Goal: Task Accomplishment & Management: Complete application form

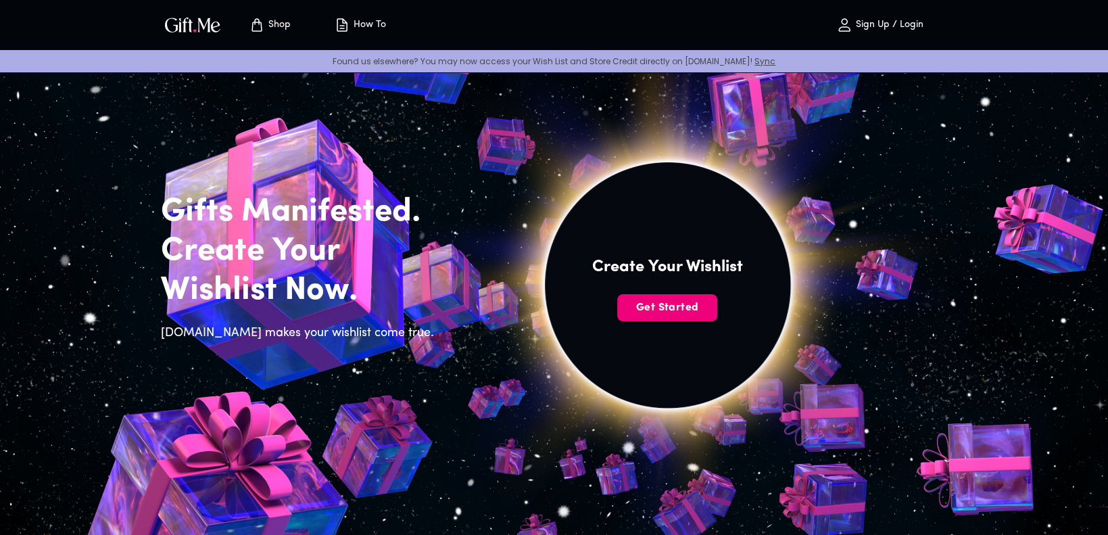
click at [689, 316] on button "Get Started" at bounding box center [667, 307] width 100 height 27
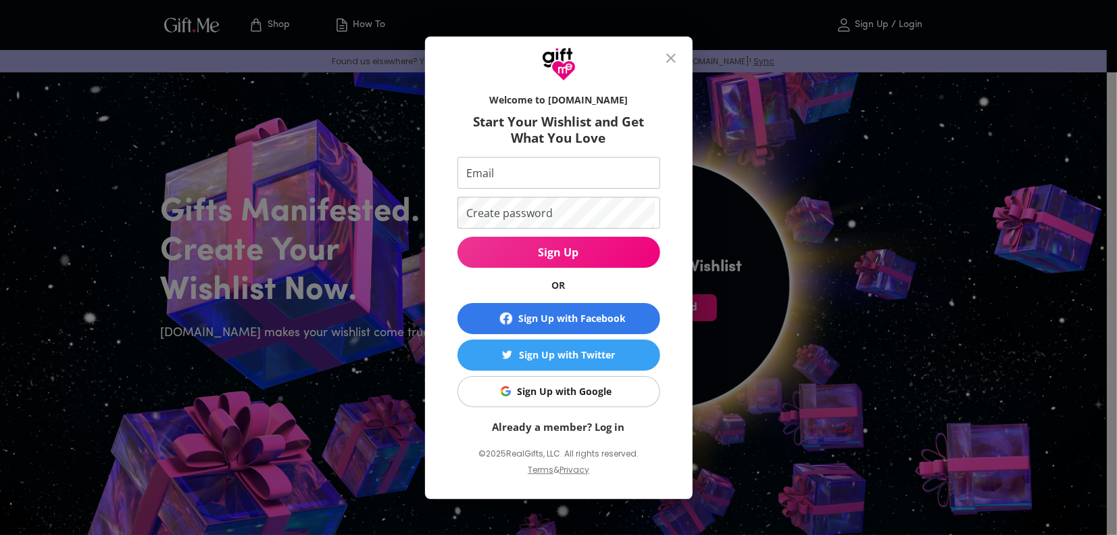
click at [596, 389] on div "Sign Up with Google" at bounding box center [565, 391] width 95 height 15
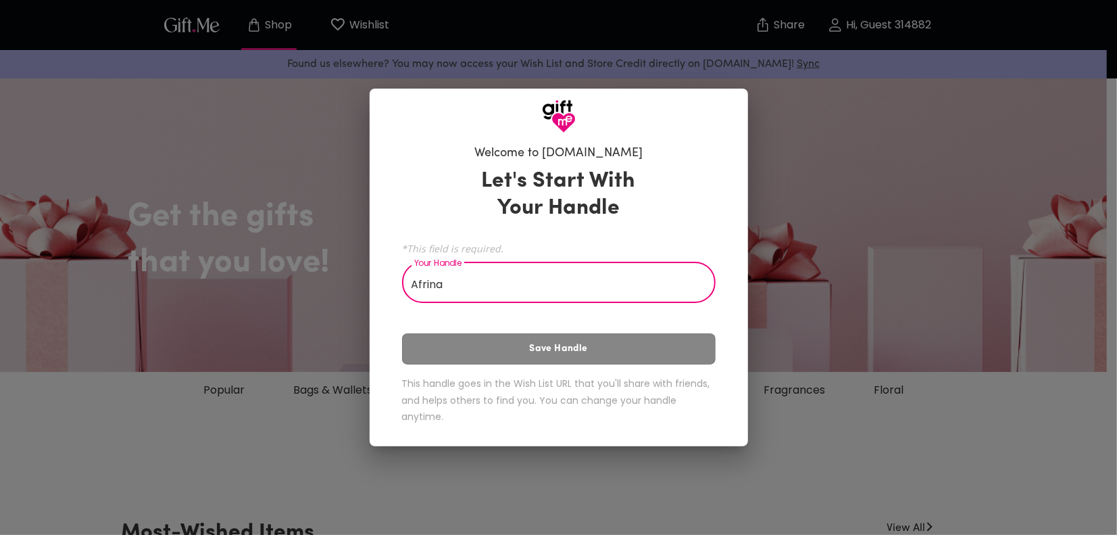
type input "Afrina"
drag, startPoint x: 603, startPoint y: 281, endPoint x: 640, endPoint y: 336, distance: 65.8
click at [640, 336] on div "Let's Start With Your Handle *This field is required. Your Handle Afrina Your H…" at bounding box center [559, 299] width 314 height 274
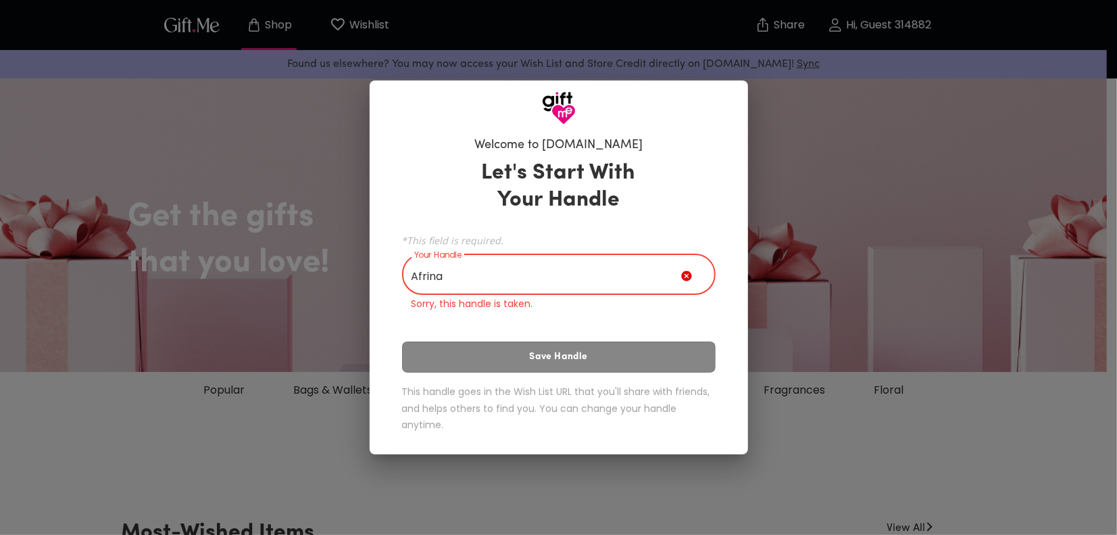
drag, startPoint x: 468, startPoint y: 274, endPoint x: 393, endPoint y: 266, distance: 76.1
click at [393, 266] on div "Welcome to Gift.me Let's Start With Your Handle *This field is required. Your H…" at bounding box center [558, 286] width 335 height 313
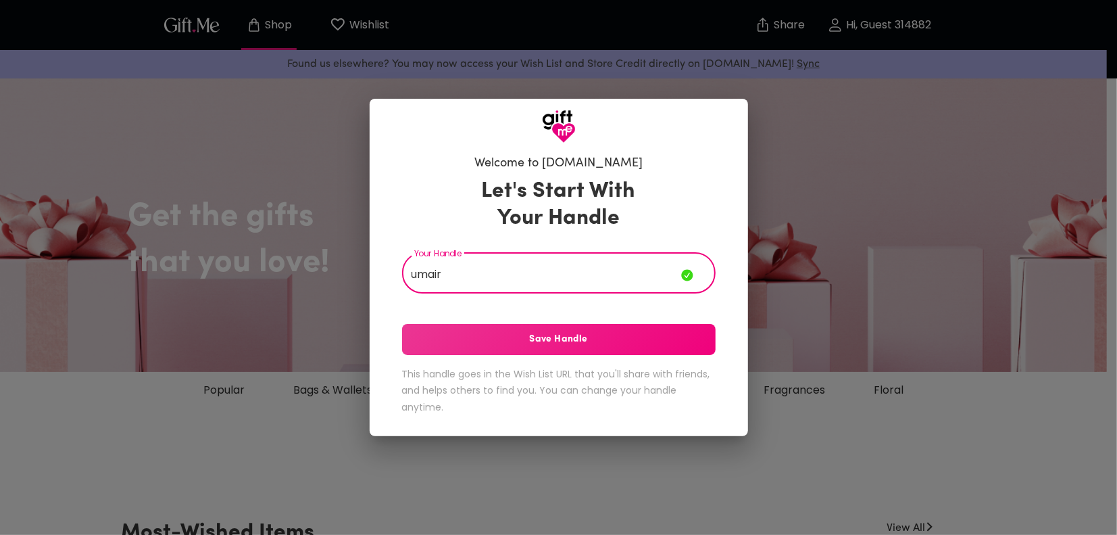
type input "umair"
click at [574, 342] on span "Save Handle" at bounding box center [559, 339] width 314 height 15
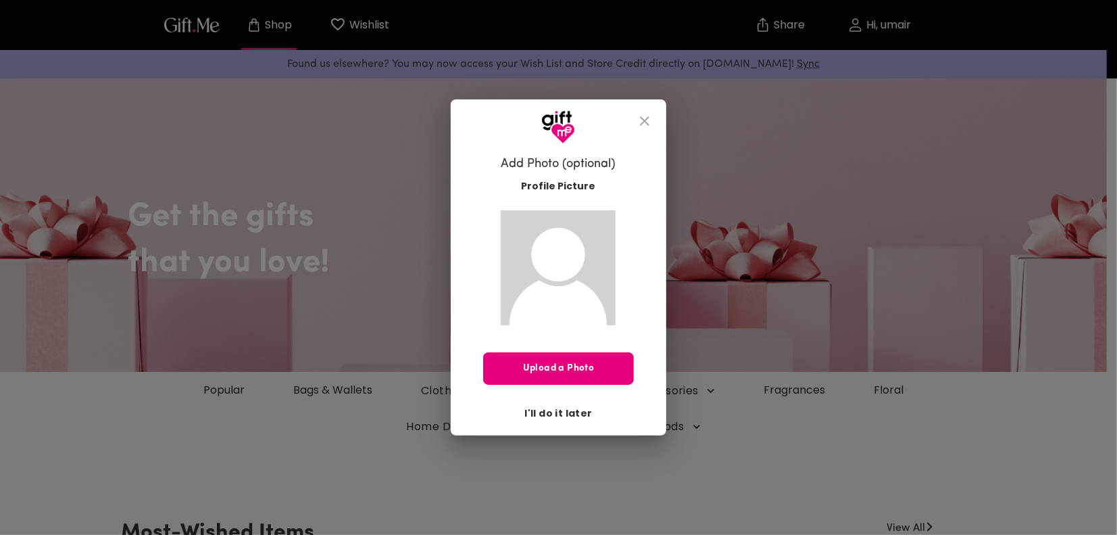
click at [574, 418] on span "I'll do it later" at bounding box center [558, 412] width 68 height 15
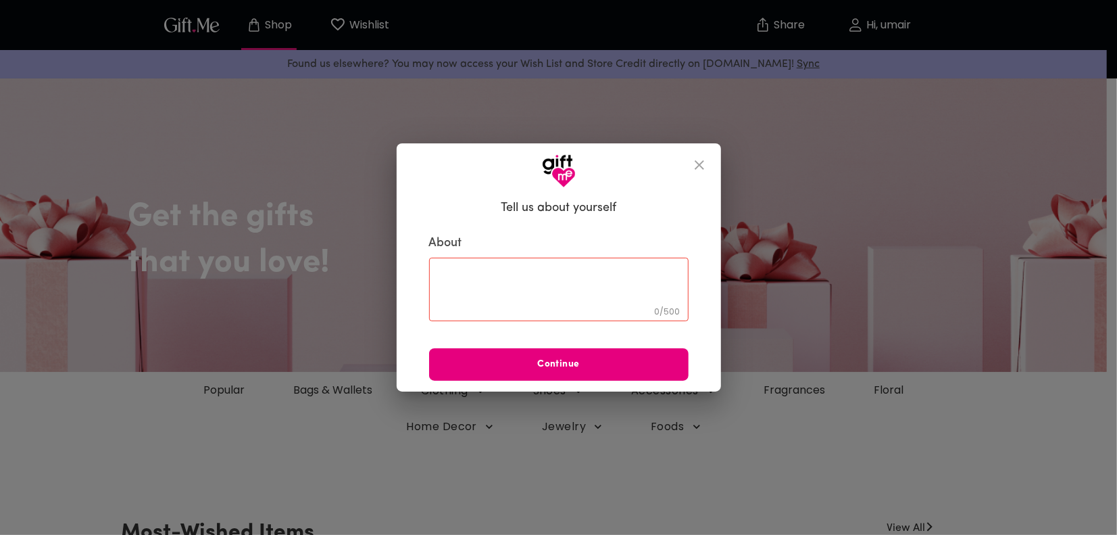
click at [712, 164] on button "close" at bounding box center [699, 165] width 32 height 32
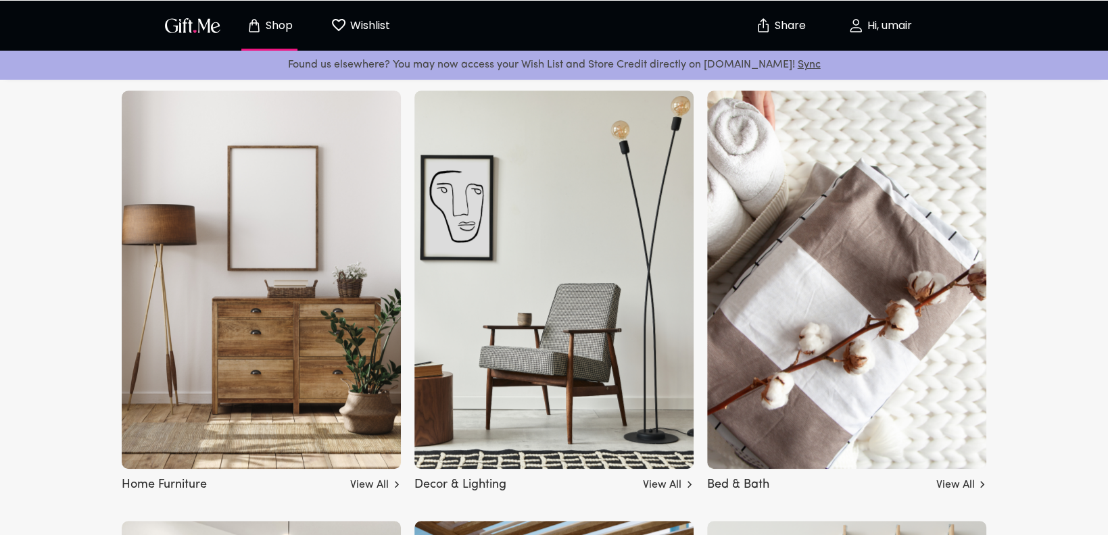
scroll to position [4393, 0]
